Goal: Task Accomplishment & Management: Manage account settings

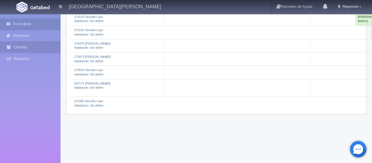
scroll to position [742, 0]
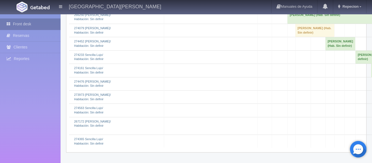
click at [25, 23] on link "Front desk" at bounding box center [30, 23] width 61 height 11
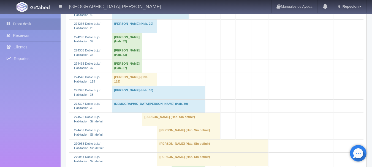
scroll to position [138, 0]
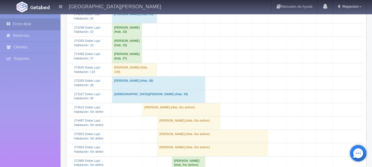
click at [155, 116] on td "edgar valenzuela villanueva (Hab. Sin definir)" at bounding box center [181, 109] width 78 height 13
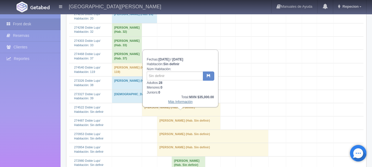
click at [175, 104] on link "Más Información" at bounding box center [180, 102] width 25 height 4
click at [178, 102] on link "Más Información" at bounding box center [180, 102] width 25 height 4
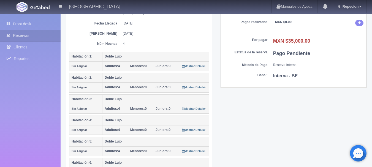
scroll to position [55, 0]
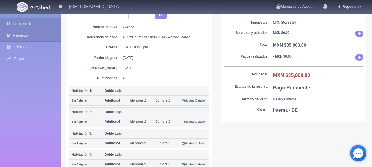
click at [22, 22] on link "Front desk" at bounding box center [30, 23] width 61 height 11
